Goal: Task Accomplishment & Management: Manage account settings

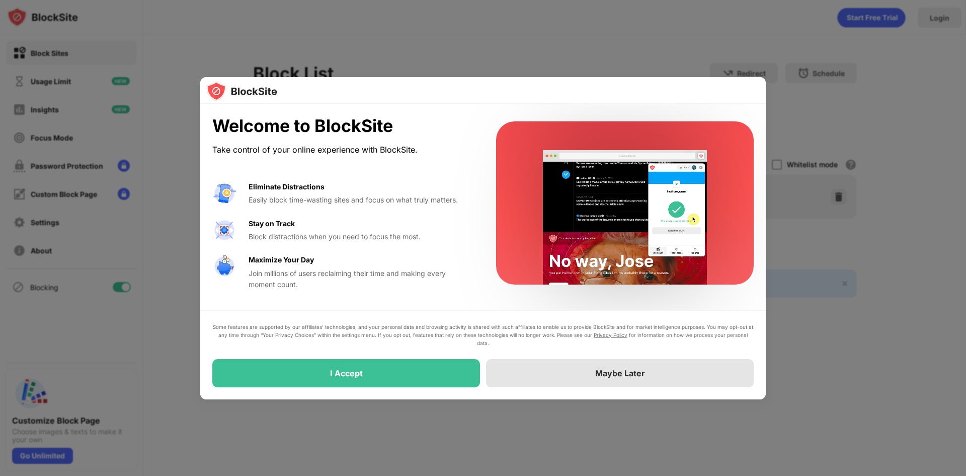
click at [571, 383] on div "Maybe Later" at bounding box center [620, 373] width 268 height 28
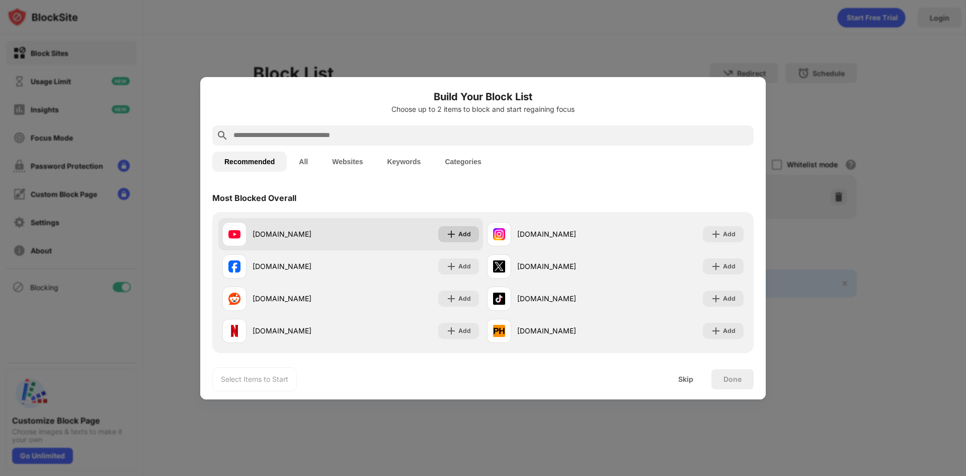
click at [458, 235] on div "Add" at bounding box center [464, 234] width 13 height 10
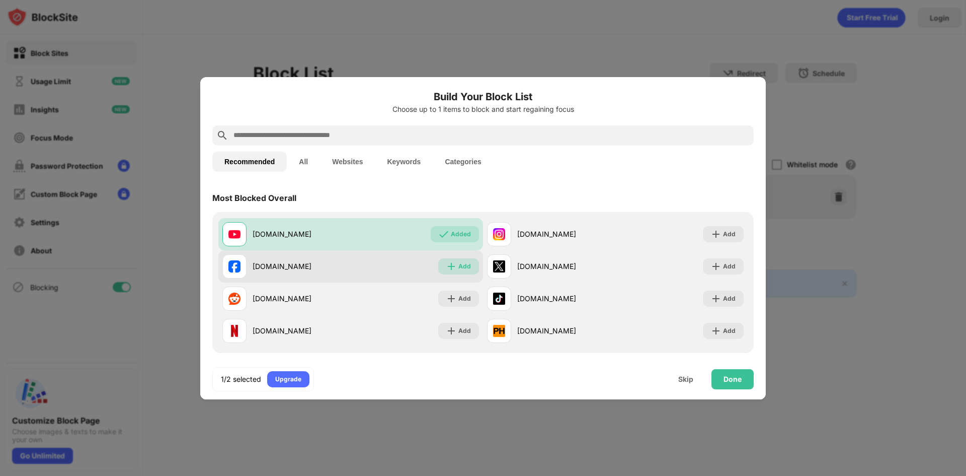
click at [460, 264] on div "Add" at bounding box center [464, 266] width 13 height 10
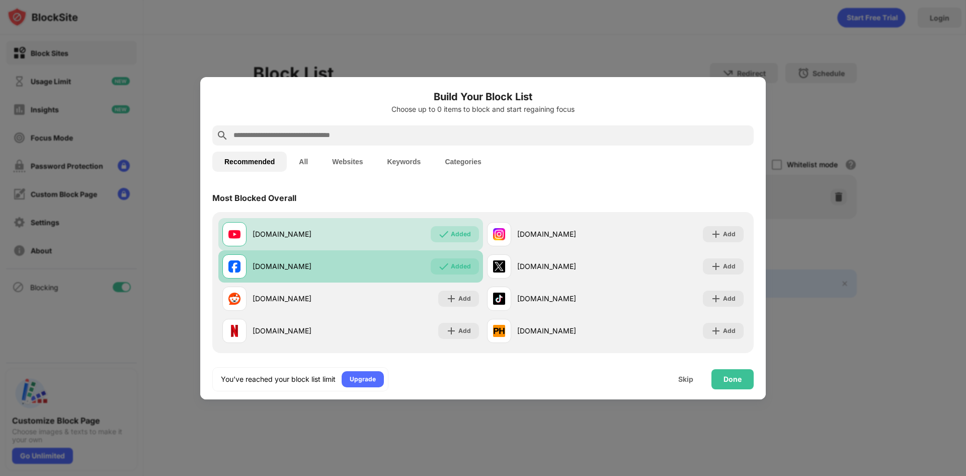
click at [456, 281] on div "facebook.com Added" at bounding box center [350, 266] width 265 height 32
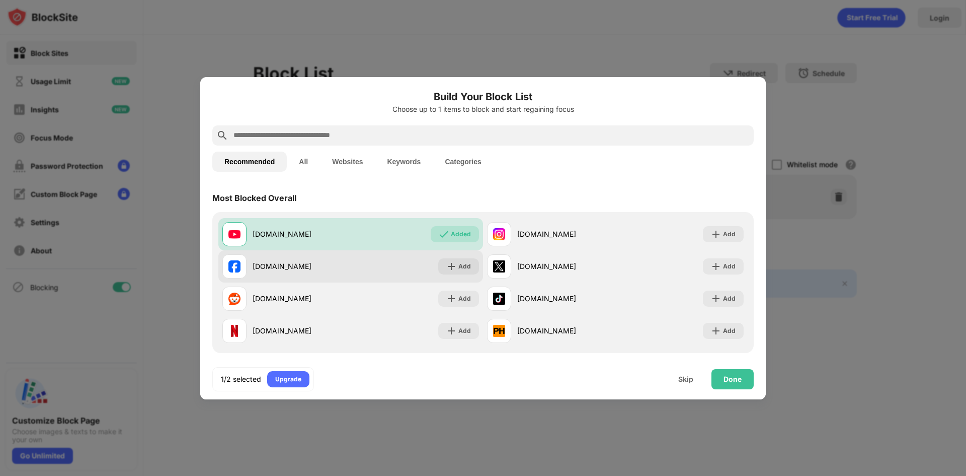
click at [459, 268] on div "Add" at bounding box center [464, 266] width 13 height 10
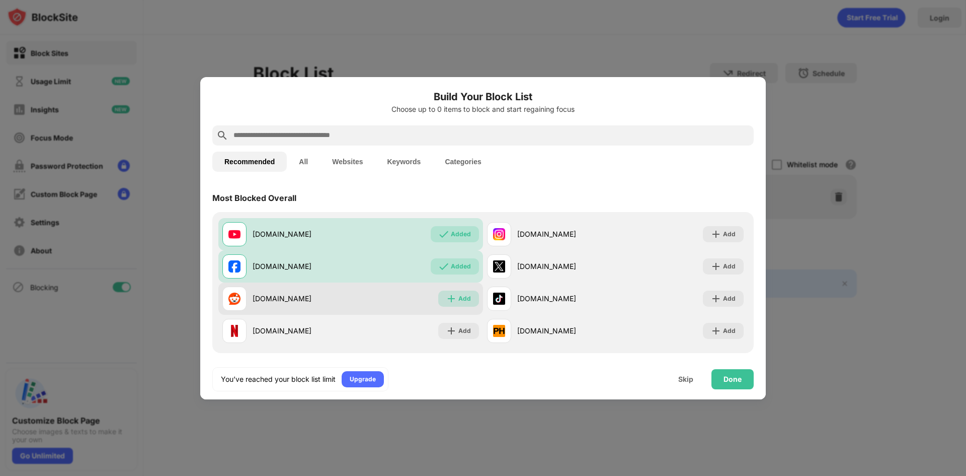
click at [450, 300] on img at bounding box center [451, 298] width 10 height 10
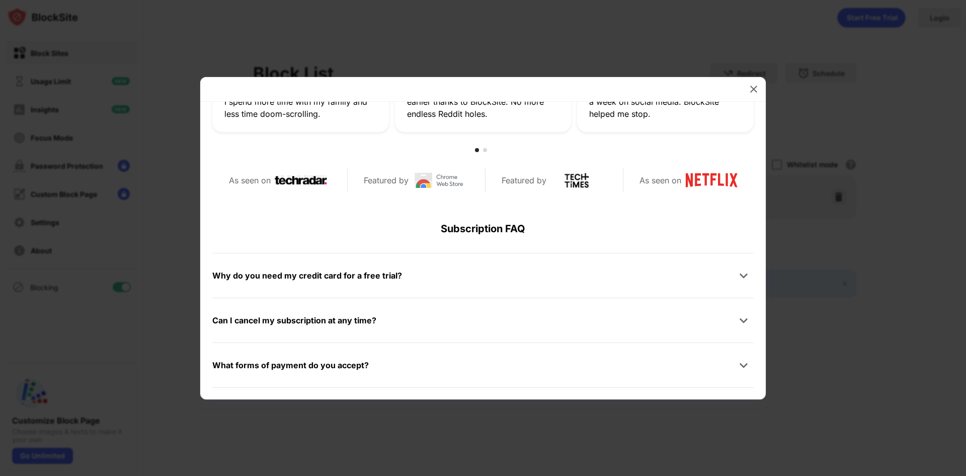
scroll to position [431, 0]
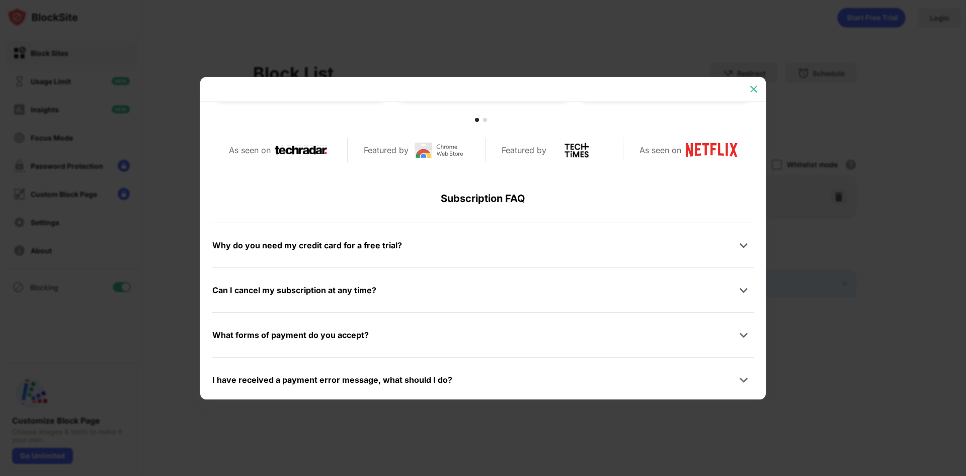
click at [749, 90] on img at bounding box center [754, 89] width 10 height 10
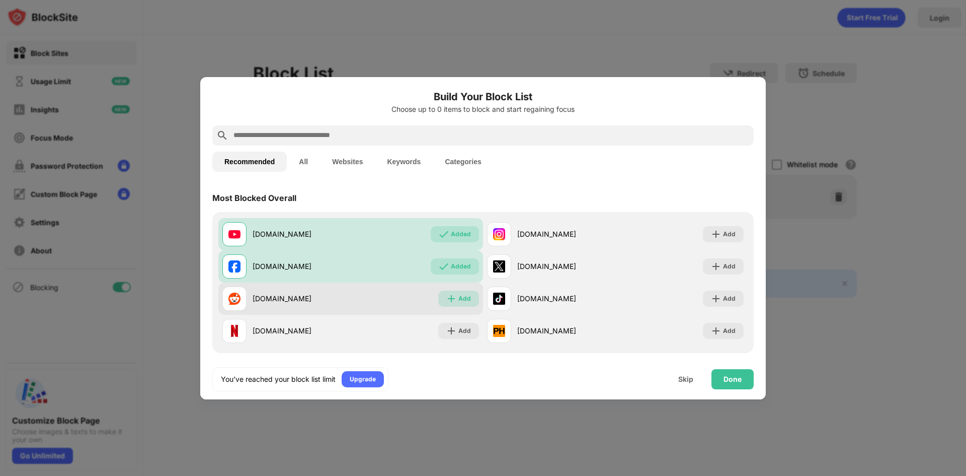
click at [461, 304] on div "Add" at bounding box center [458, 298] width 41 height 16
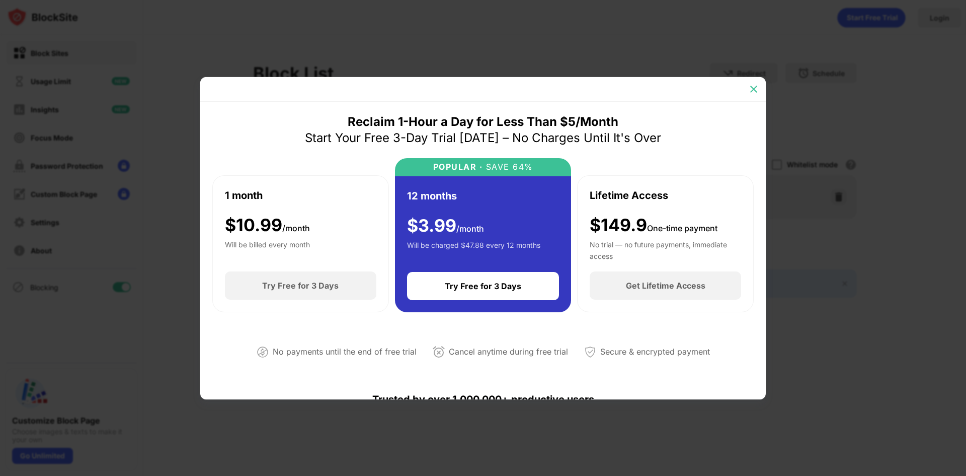
click at [751, 93] on img at bounding box center [754, 89] width 10 height 10
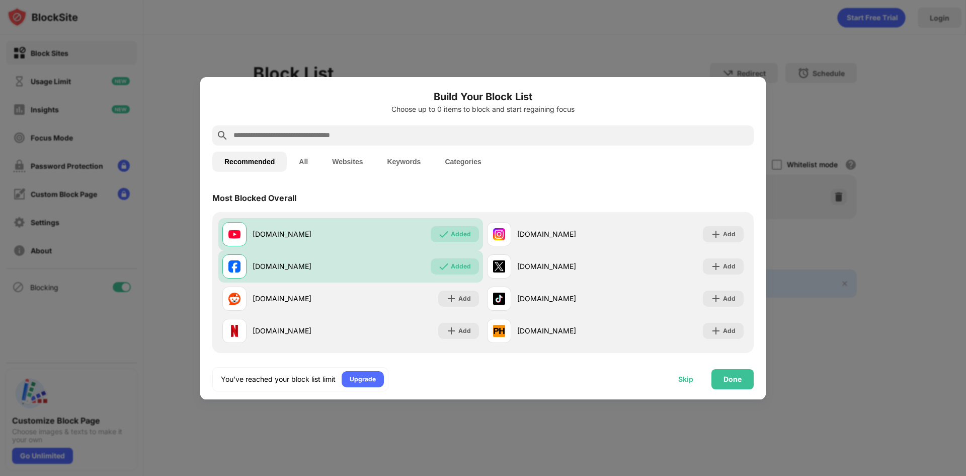
click at [693, 376] on div "Skip" at bounding box center [685, 379] width 15 height 8
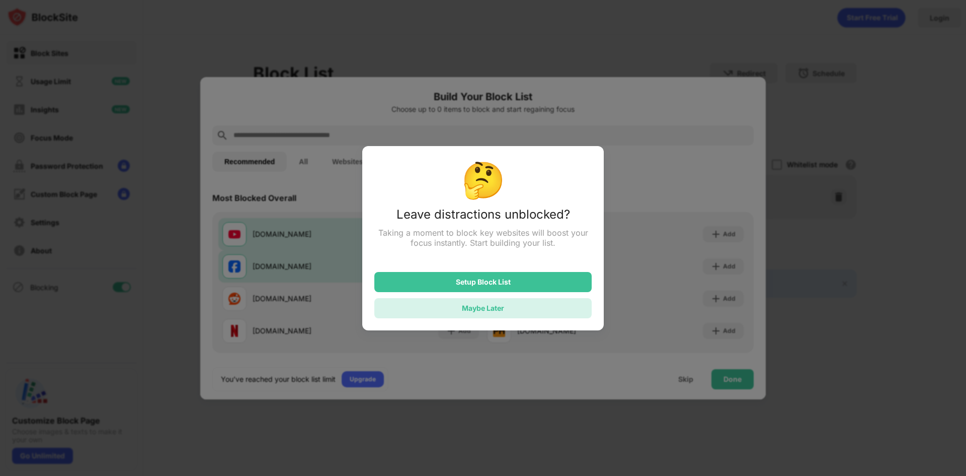
click at [563, 313] on div "Maybe Later" at bounding box center [482, 308] width 217 height 20
